Goal: Task Accomplishment & Management: Complete application form

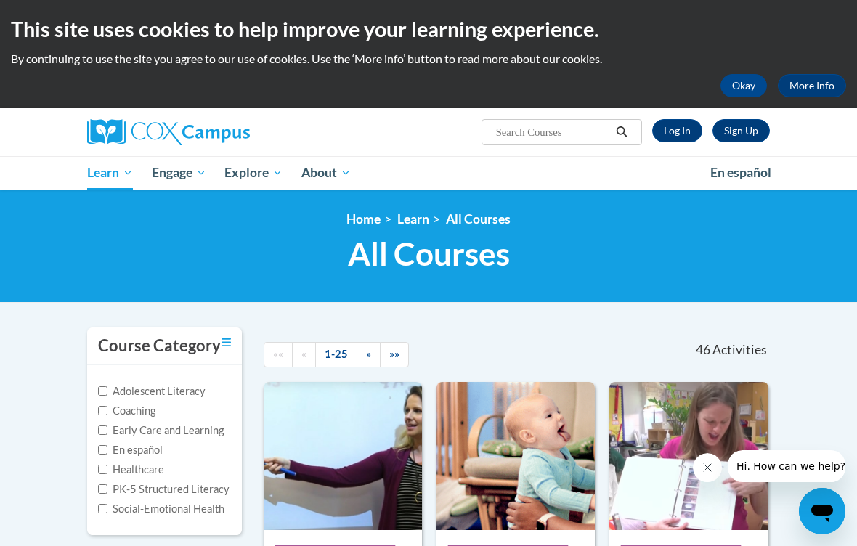
click at [744, 125] on link "Sign Up" at bounding box center [740, 130] width 57 height 23
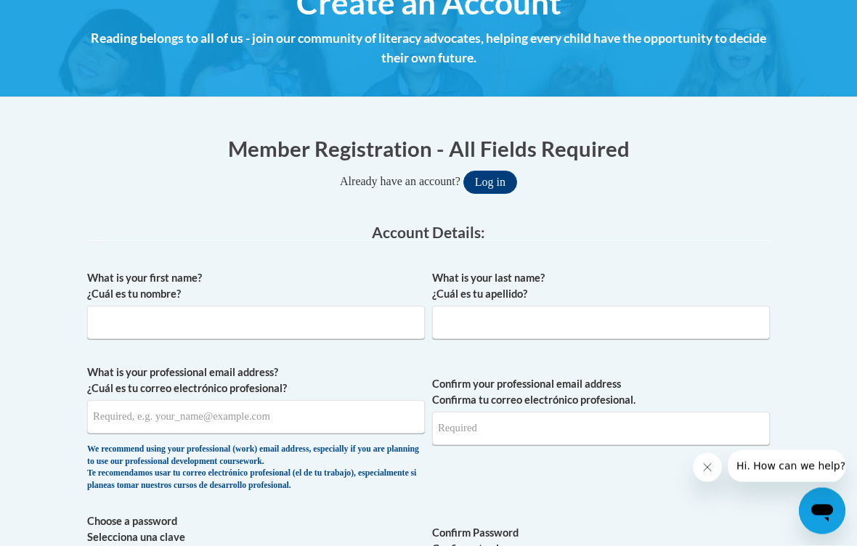
scroll to position [193, 0]
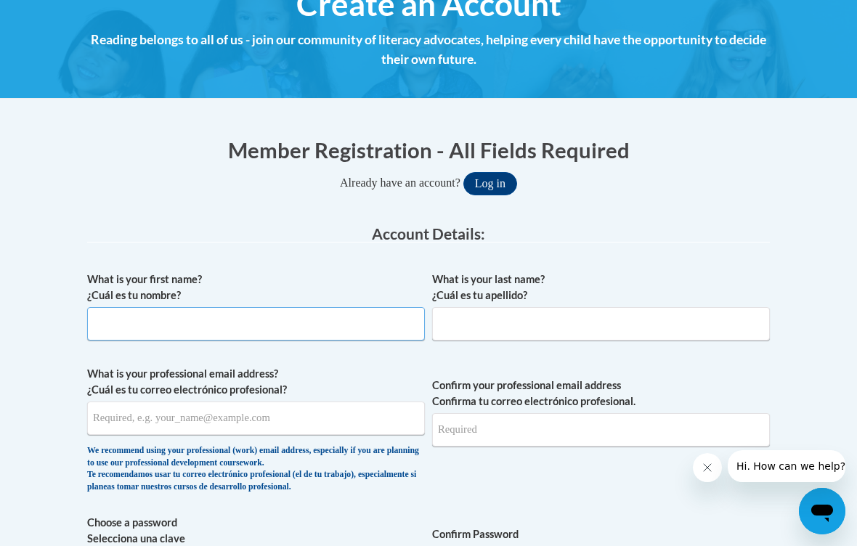
click at [237, 330] on input "What is your first name? ¿Cuál es tu nombre?" at bounding box center [256, 323] width 338 height 33
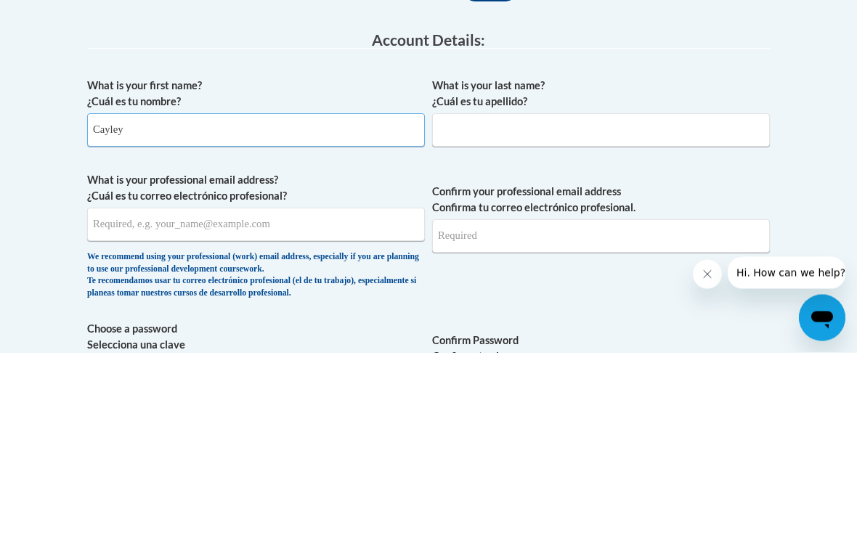
type input "Cayley"
click at [624, 307] on input "What is your last name? ¿Cuál es tu apellido?" at bounding box center [601, 323] width 338 height 33
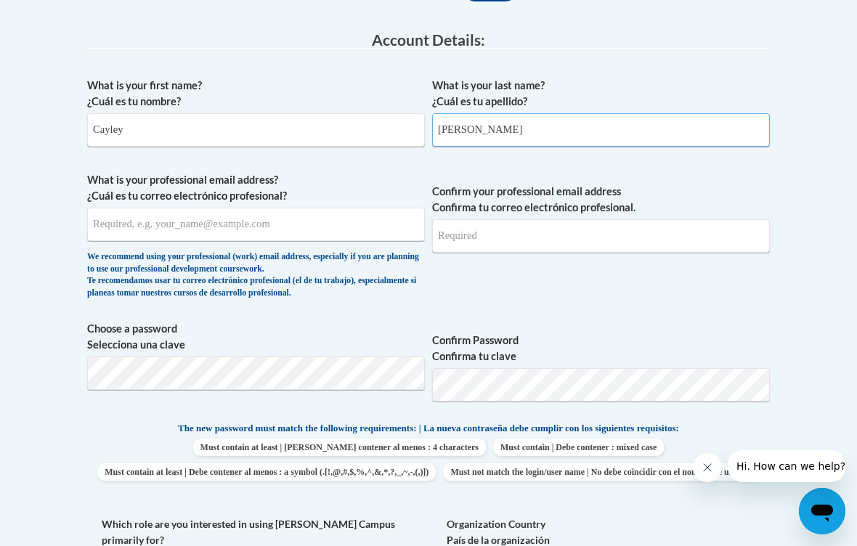
type input "Maldonado"
click at [142, 231] on input "What is your professional email address? ¿Cuál es tu correo electrónico profesi…" at bounding box center [256, 224] width 338 height 33
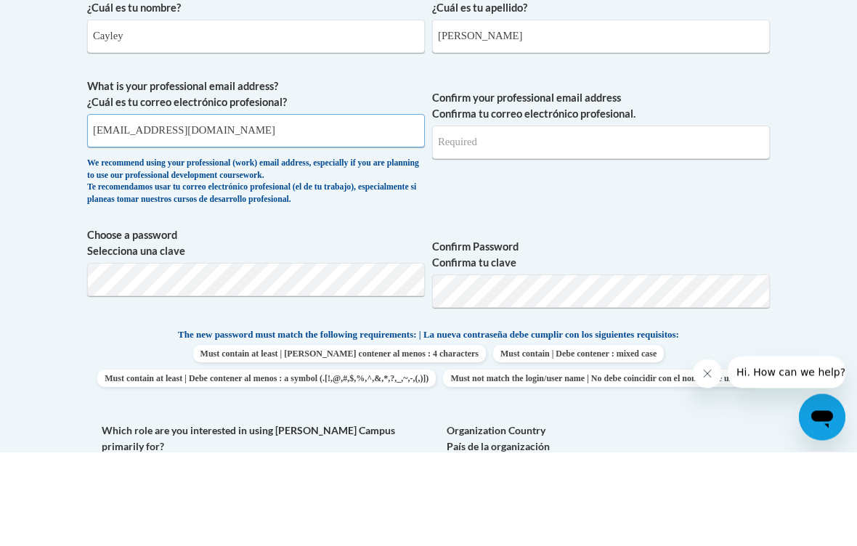
type input "cayleysmaldonado@gmail.com"
click at [633, 220] on input "Confirm your professional email address Confirma tu correo electrónico profesio…" at bounding box center [601, 236] width 338 height 33
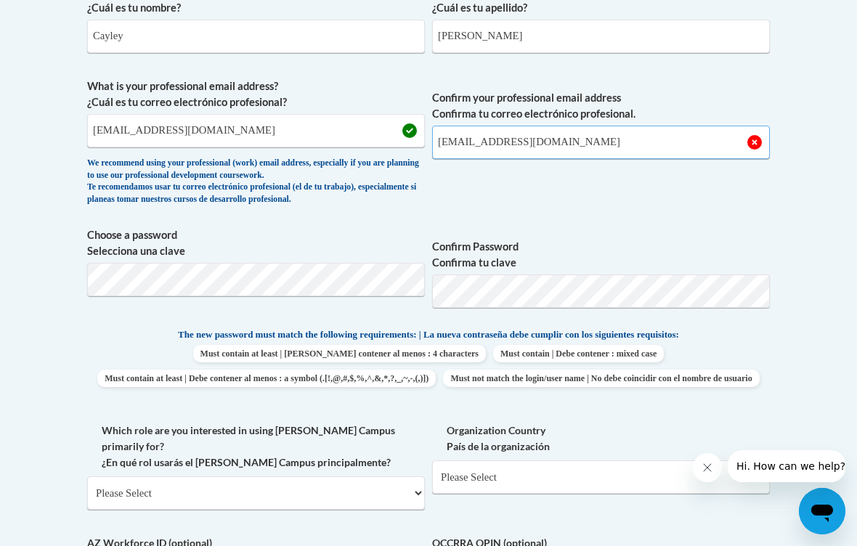
type input "cayleysmaldonado@gmail.com"
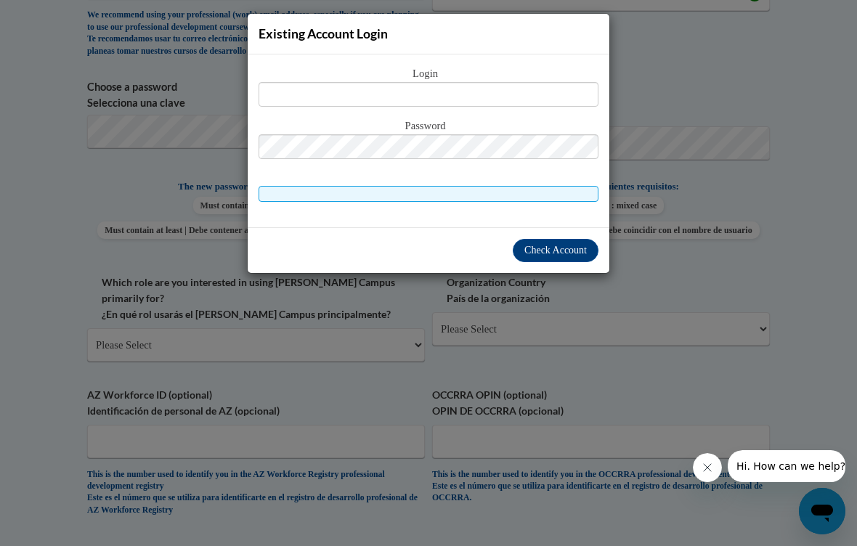
click at [714, 84] on div "Existing Account Login Login Password" at bounding box center [428, 273] width 857 height 546
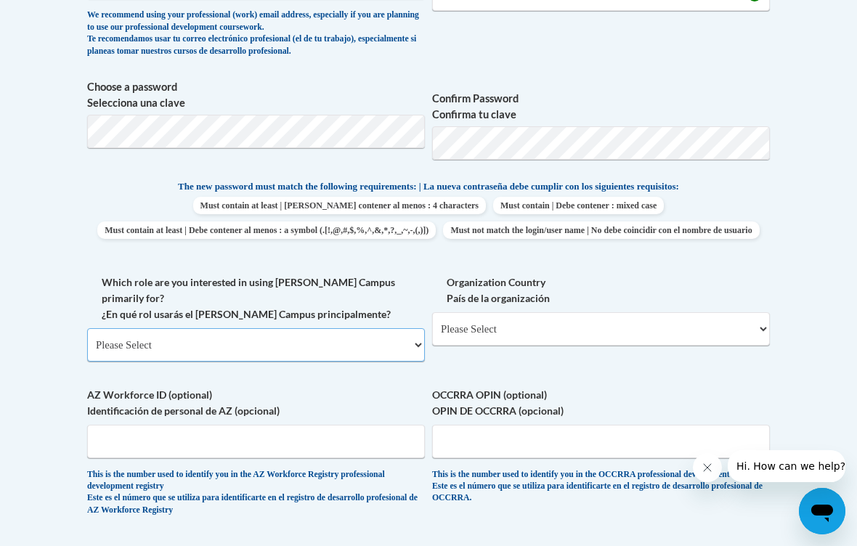
click at [388, 328] on select "Please Select College/University | Colegio/Universidad Community/Nonprofit Part…" at bounding box center [256, 344] width 338 height 33
select select "fbf2d438-af2f-41f8-98f1-81c410e29de3"
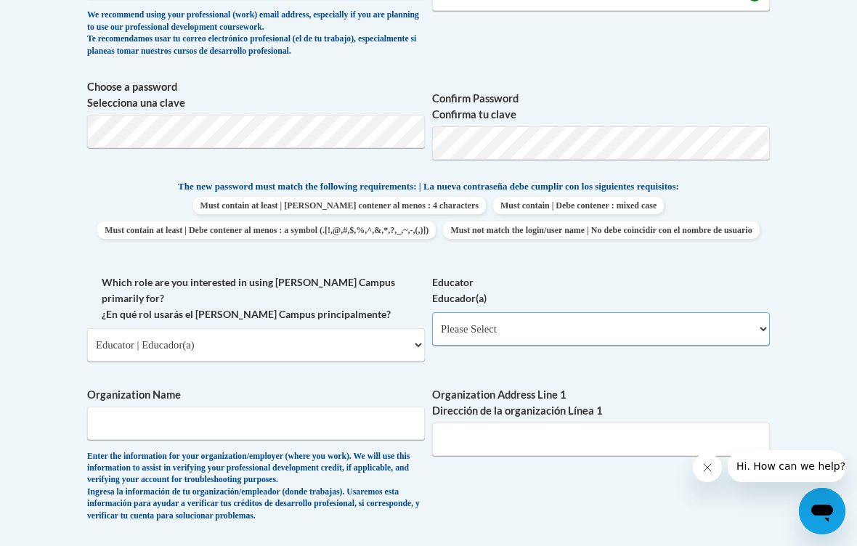
click at [691, 326] on select "Please Select Early Learning/Daycare Teacher/Family Home Care Provider | Maestr…" at bounding box center [601, 328] width 338 height 33
select select "8e40623d-54d0-45cd-9f92-5df65cd3f8cf"
click at [307, 410] on input "Organization Name" at bounding box center [256, 423] width 338 height 33
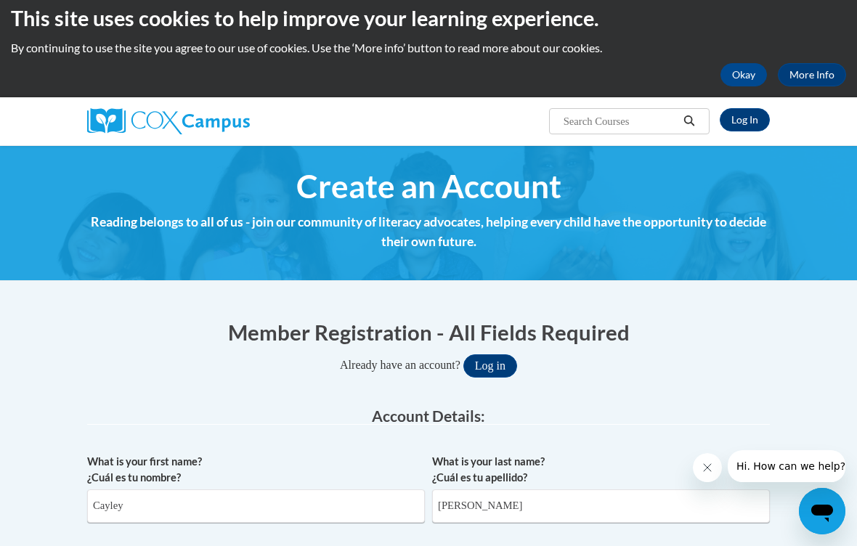
scroll to position [0, 0]
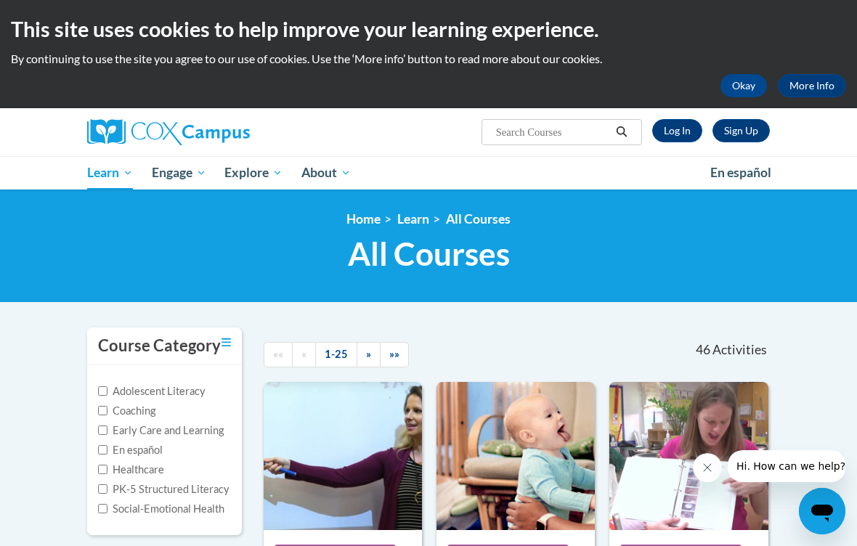
click at [743, 89] on button "Okay" at bounding box center [743, 85] width 46 height 23
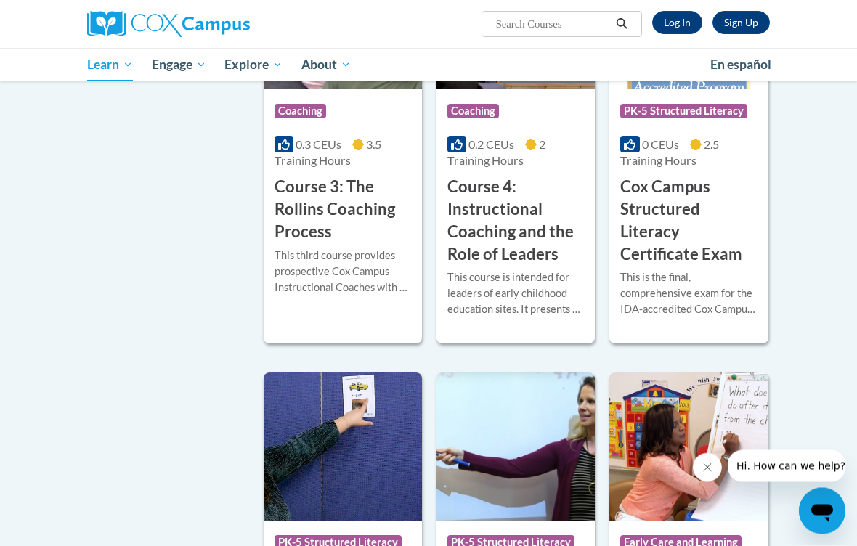
scroll to position [1239, 0]
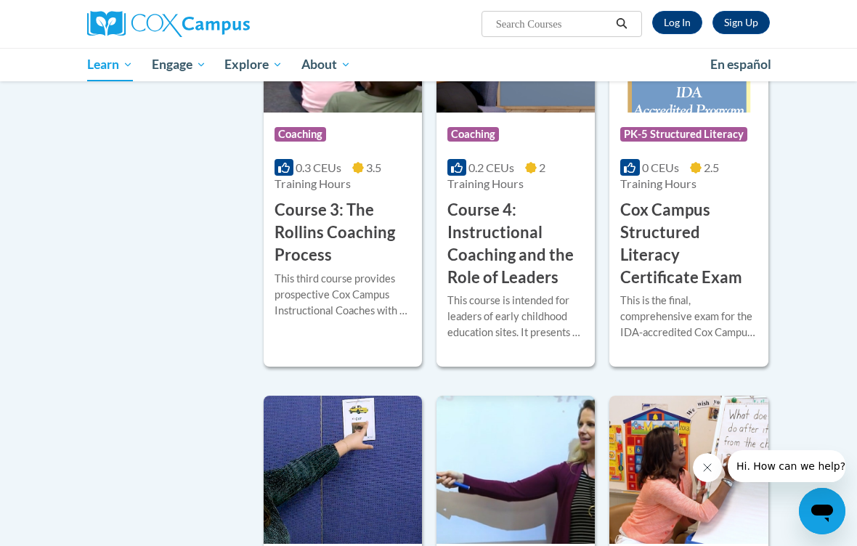
click at [692, 243] on h3 "Cox Campus Structured Literacy Certificate Exam" at bounding box center [688, 243] width 137 height 89
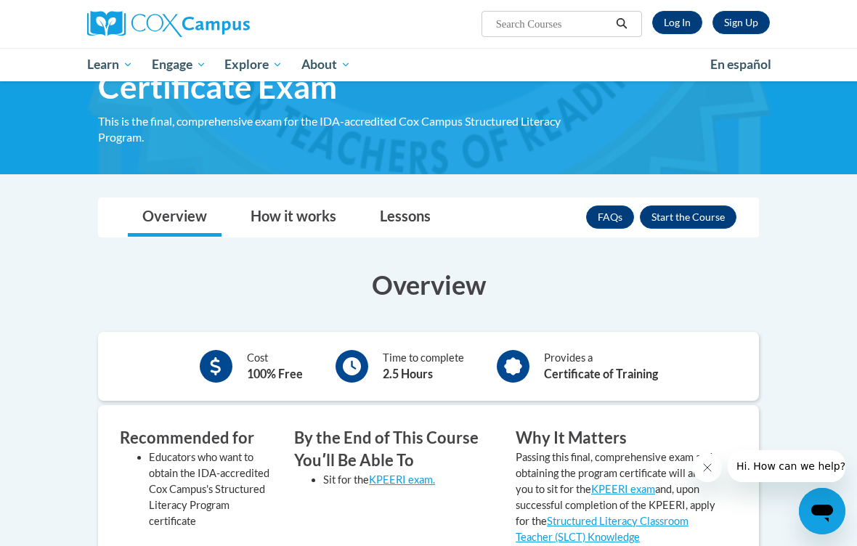
scroll to position [104, 0]
